Goal: Information Seeking & Learning: Learn about a topic

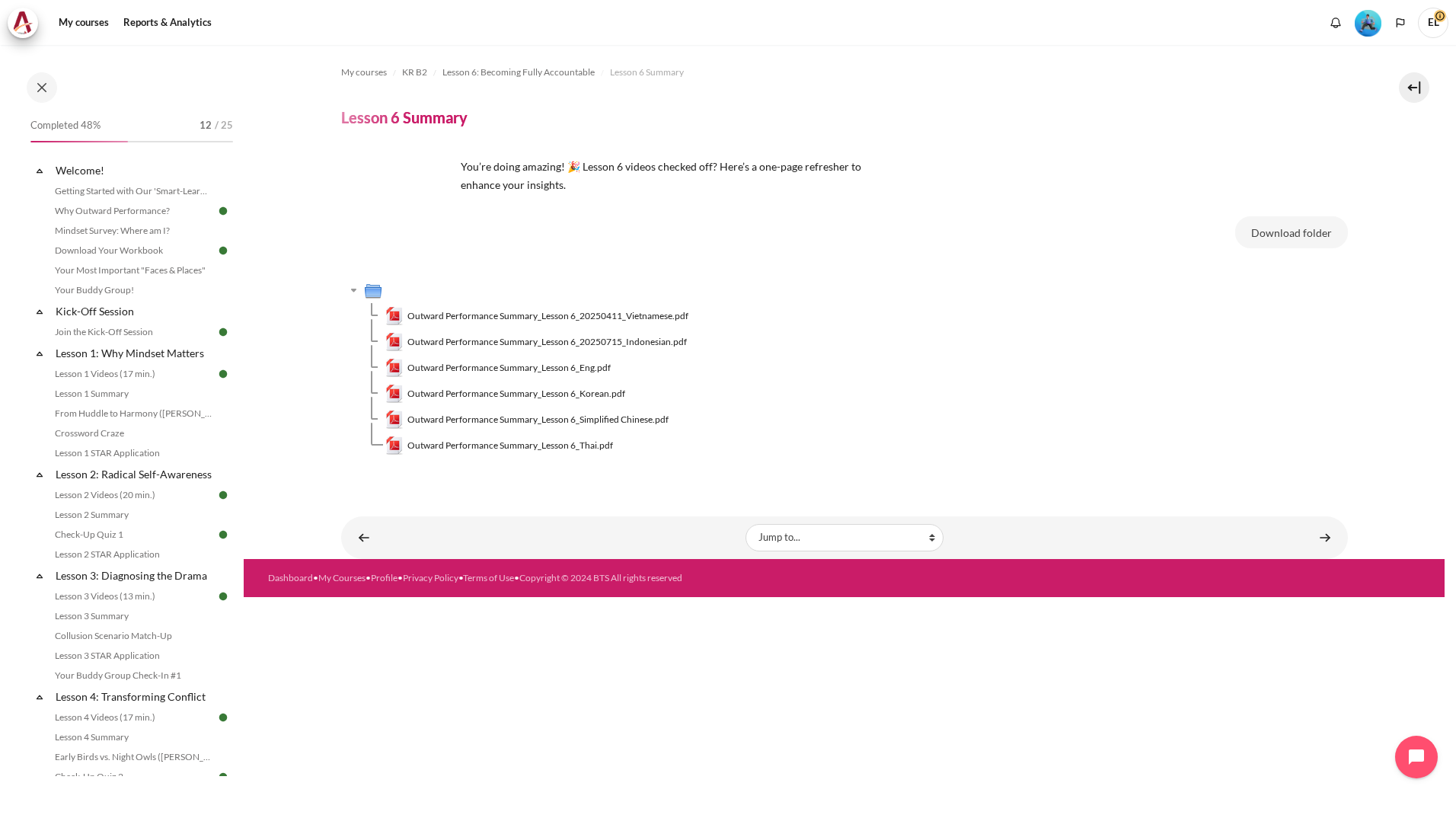
scroll to position [624, 0]
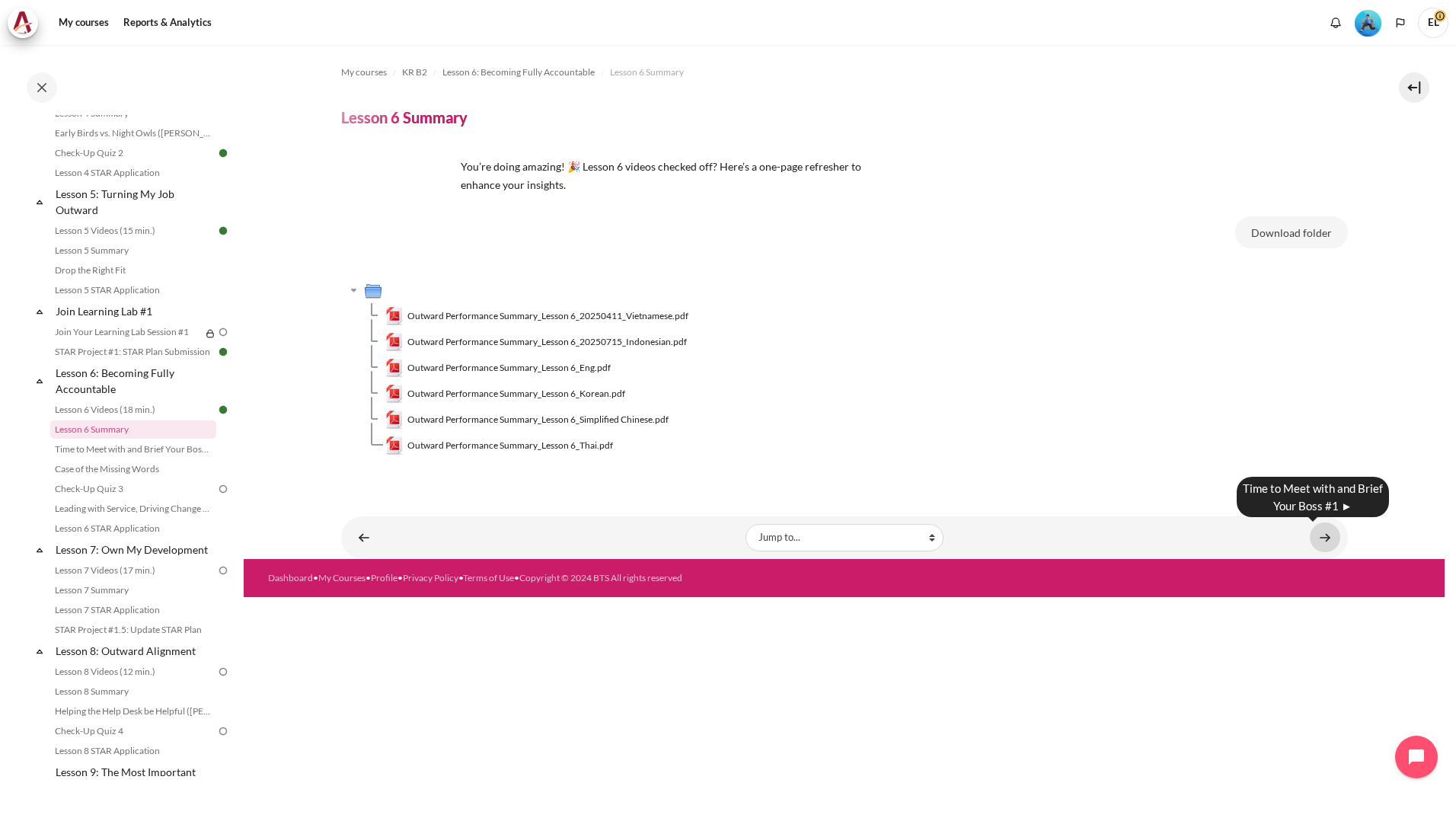
click at [1327, 538] on link "Content" at bounding box center [1325, 537] width 31 height 30
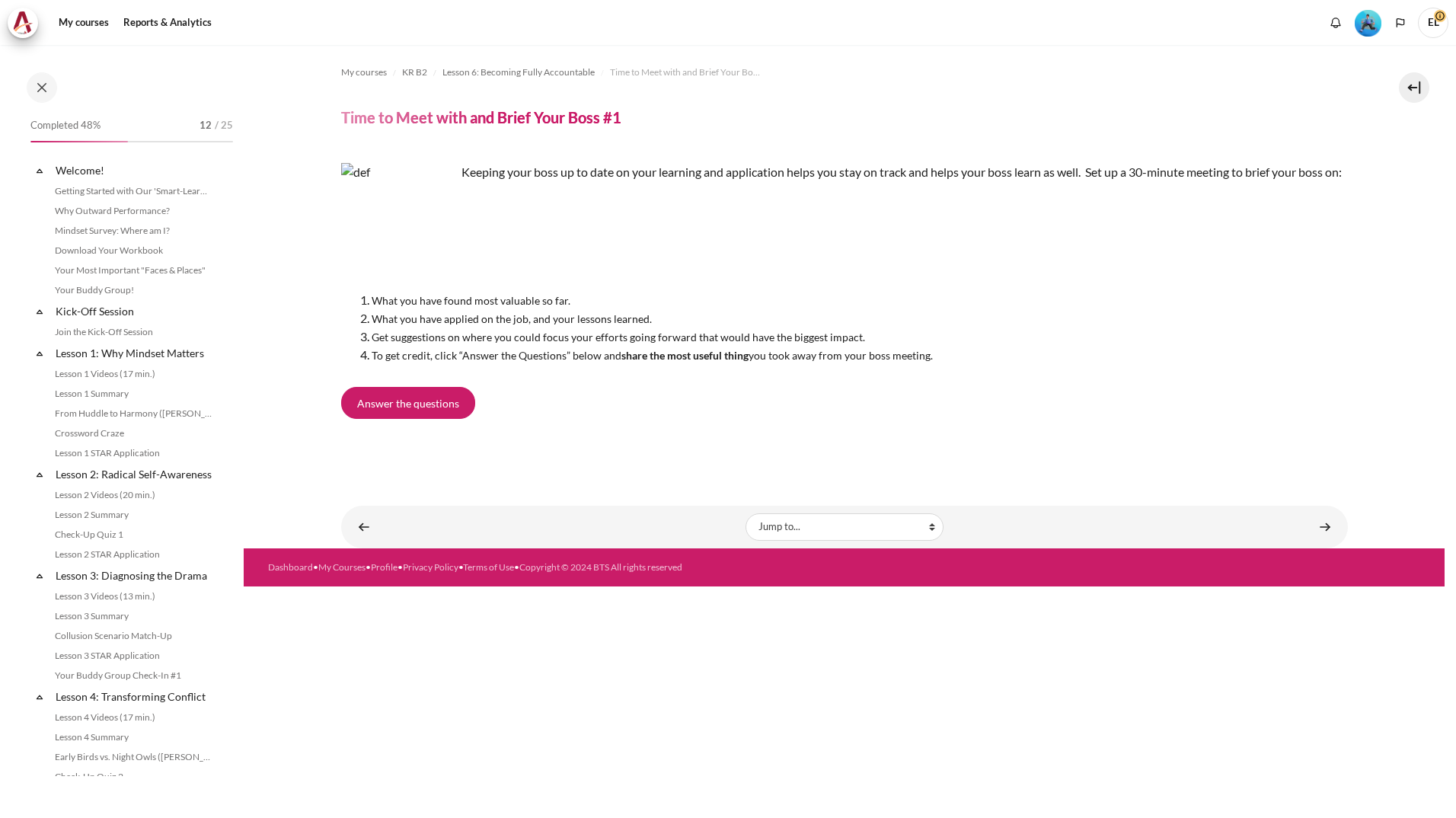
scroll to position [644, 0]
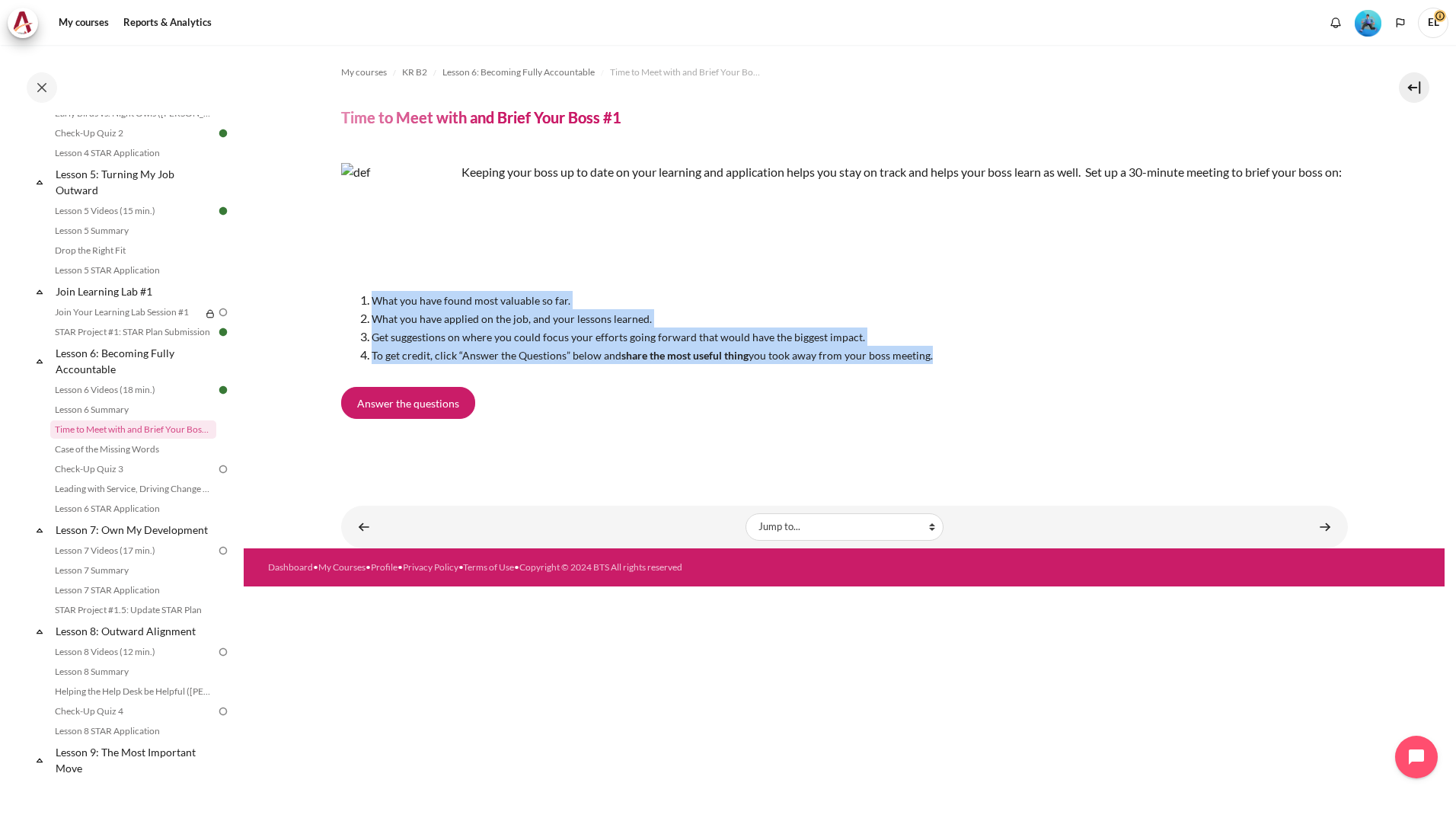
drag, startPoint x: 357, startPoint y: 311, endPoint x: 1008, endPoint y: 382, distance: 654.9
click at [1008, 364] on ol "What you have found most valuable so far. What you have applied on the job, and…" at bounding box center [845, 327] width 1007 height 73
copy ol "What you have found most valuable so far. What you have applied on the job, and…"
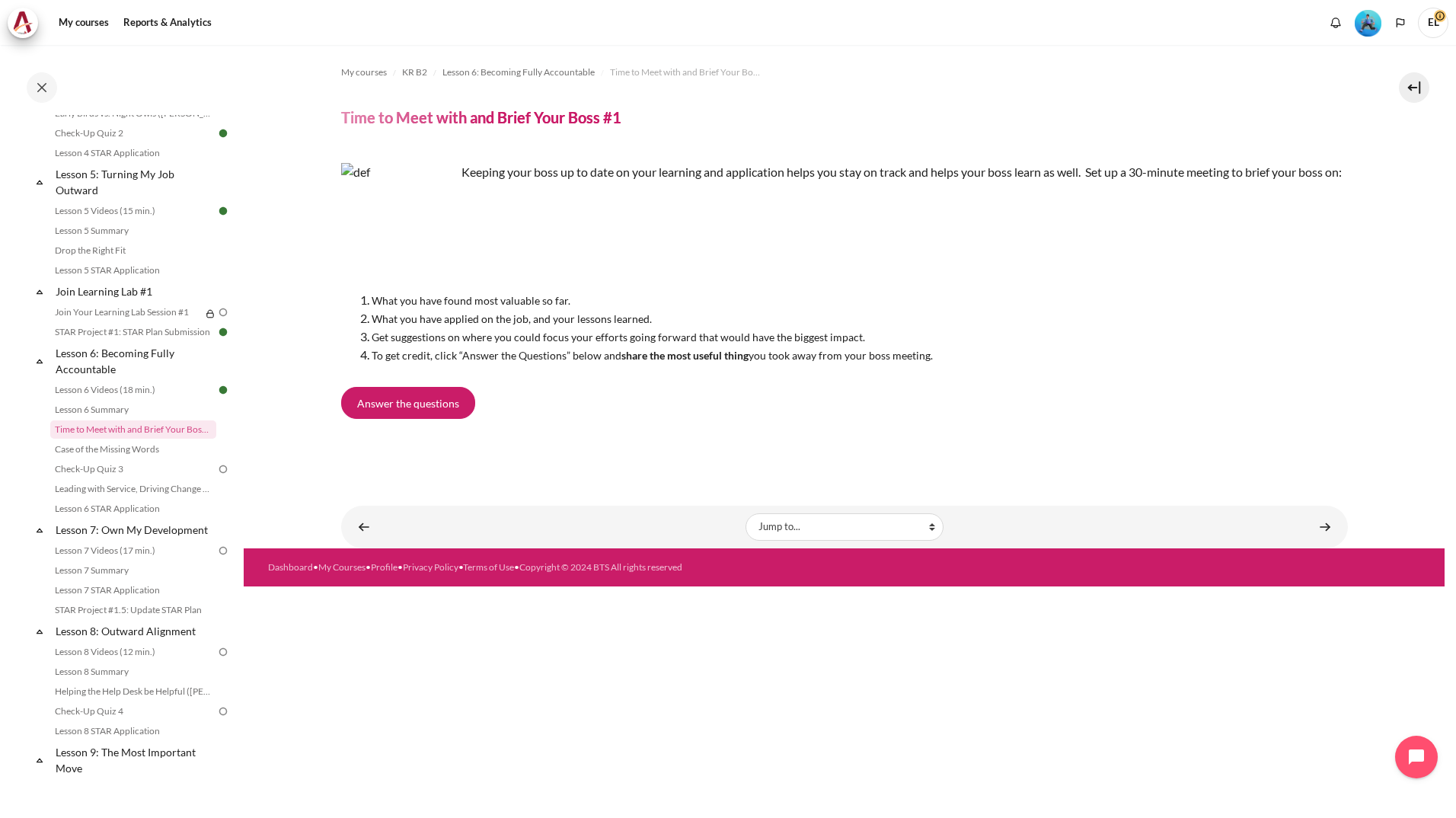
click at [765, 447] on div "Keeping your boss up to date on your learning and application helps you stay on…" at bounding box center [845, 305] width 1007 height 309
click at [1329, 542] on link "Content" at bounding box center [1325, 527] width 31 height 30
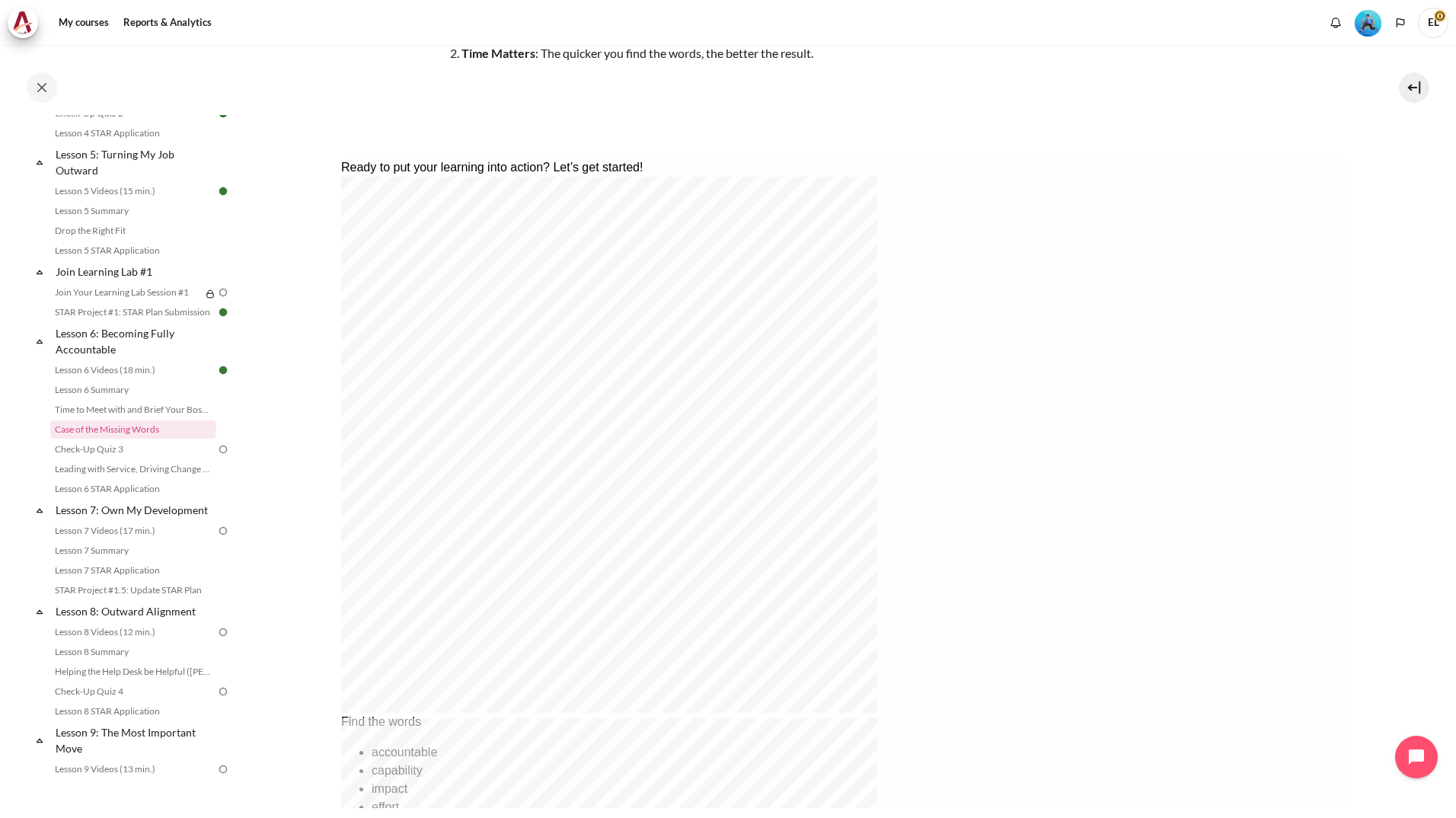
scroll to position [229, 0]
